Goal: Find specific page/section: Find specific page/section

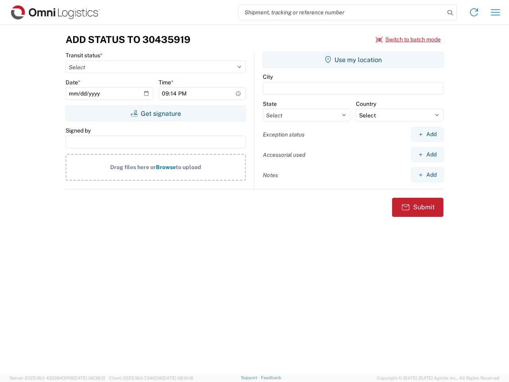
click at [342, 12] on input "search" at bounding box center [342, 12] width 206 height 15
click at [450, 13] on icon at bounding box center [450, 12] width 11 height 11
click at [474, 12] on icon at bounding box center [474, 12] width 13 height 13
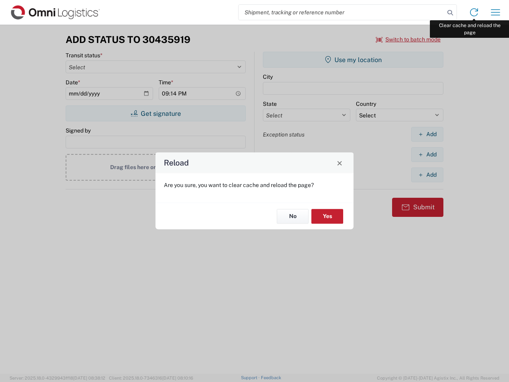
click at [495, 12] on div "Reload Are you sure, you want to clear cache and reload the page? No Yes" at bounding box center [254, 191] width 509 height 382
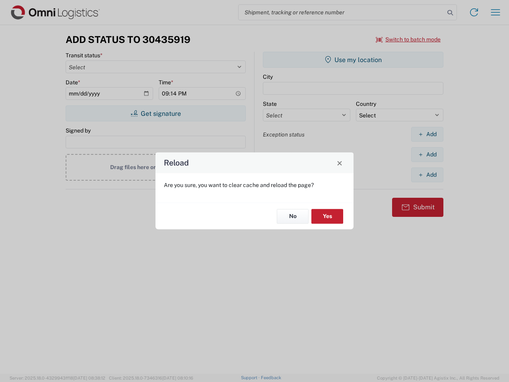
click at [408, 39] on div "Reload Are you sure, you want to clear cache and reload the page? No Yes" at bounding box center [254, 191] width 509 height 382
click at [155, 113] on div "Reload Are you sure, you want to clear cache and reload the page? No Yes" at bounding box center [254, 191] width 509 height 382
click at [353, 60] on div "Reload Are you sure, you want to clear cache and reload the page? No Yes" at bounding box center [254, 191] width 509 height 382
click at [427, 134] on div "Reload Are you sure, you want to clear cache and reload the page? No Yes" at bounding box center [254, 191] width 509 height 382
click at [427, 154] on div "Reload Are you sure, you want to clear cache and reload the page? No Yes" at bounding box center [254, 191] width 509 height 382
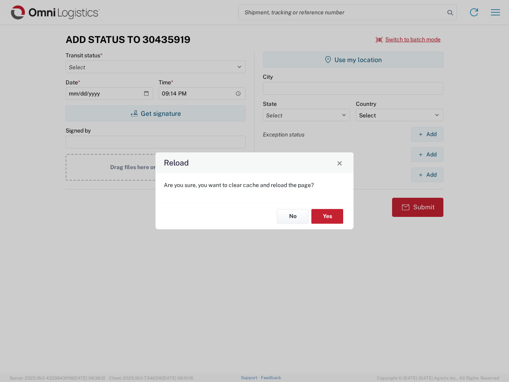
click at [427, 175] on div "Reload Are you sure, you want to clear cache and reload the page? No Yes" at bounding box center [254, 191] width 509 height 382
